Goal: Information Seeking & Learning: Understand process/instructions

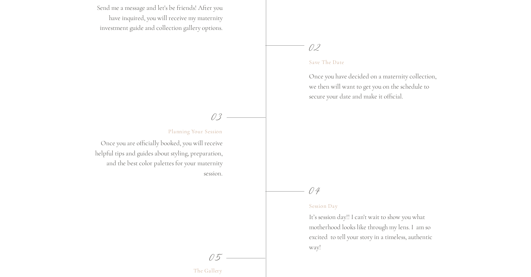
scroll to position [1244, 0]
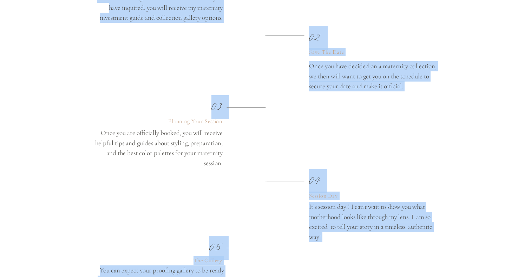
drag, startPoint x: 101, startPoint y: 133, endPoint x: 226, endPoint y: 166, distance: 129.3
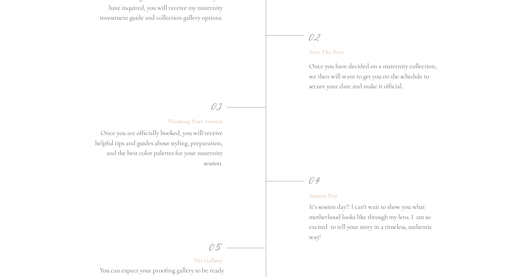
drag, startPoint x: 223, startPoint y: 162, endPoint x: 106, endPoint y: 125, distance: 122.9
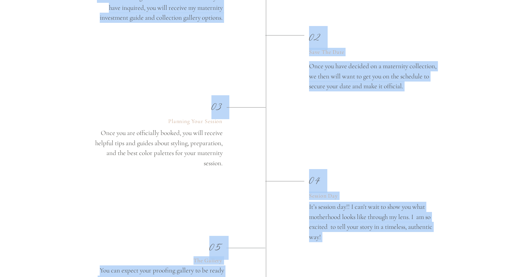
drag, startPoint x: 101, startPoint y: 133, endPoint x: 223, endPoint y: 165, distance: 126.9
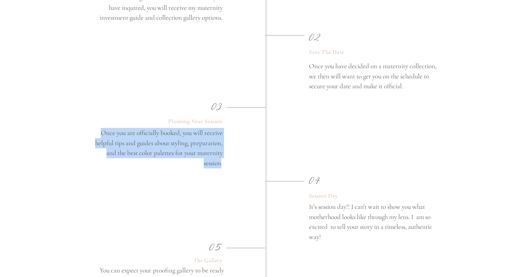
drag, startPoint x: 103, startPoint y: 133, endPoint x: 221, endPoint y: 161, distance: 121.7
click at [221, 161] on p "Once you are officially booked, you will receive helpful tips and guides about …" at bounding box center [158, 148] width 129 height 41
copy p "Once you are officially booked, you will receive helpful tips and guides about …"
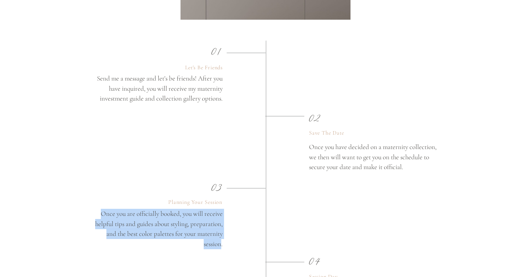
scroll to position [1156, 0]
